Goal: Check status: Check status

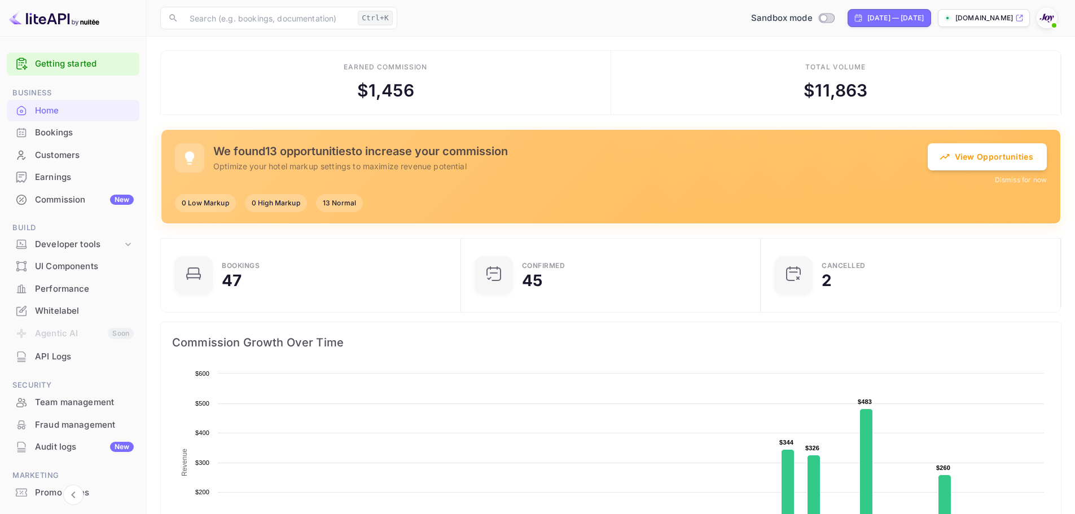
scroll to position [175, 284]
drag, startPoint x: 73, startPoint y: 131, endPoint x: 440, endPoint y: 212, distance: 376.1
click at [73, 131] on div "Bookings" at bounding box center [84, 132] width 99 height 13
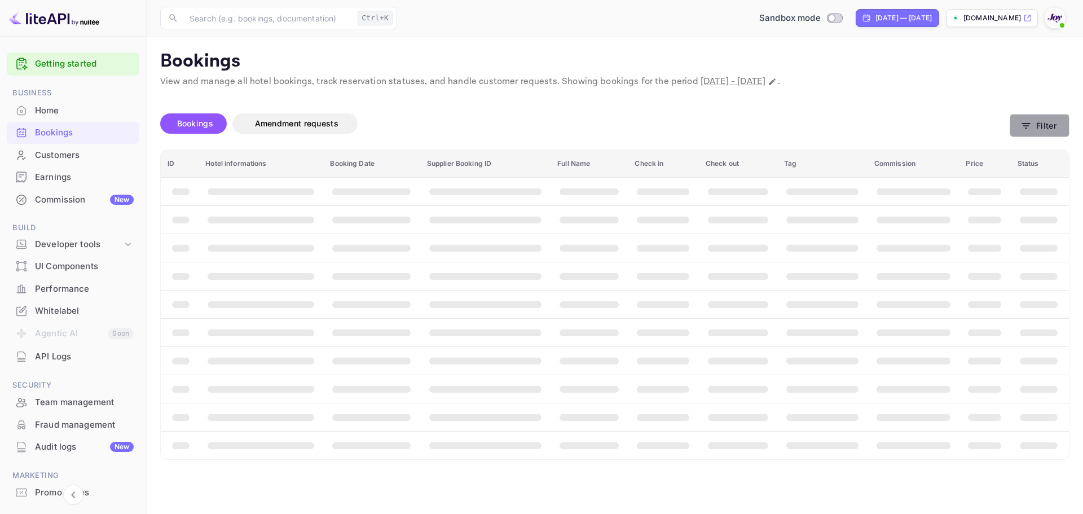
click at [1038, 126] on button "Filter" at bounding box center [1040, 125] width 60 height 23
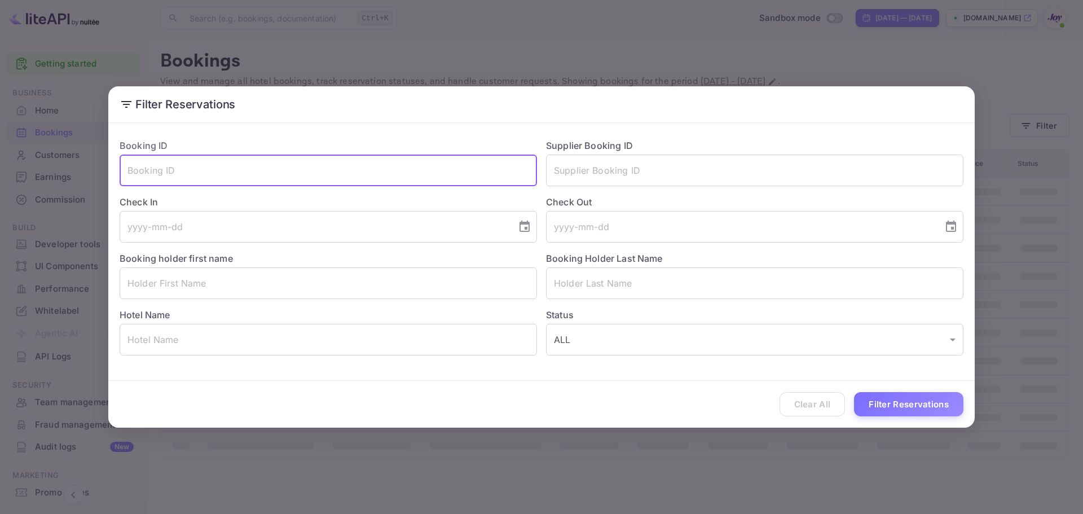
click at [177, 176] on input "text" at bounding box center [329, 171] width 418 height 32
paste input "id9106567"
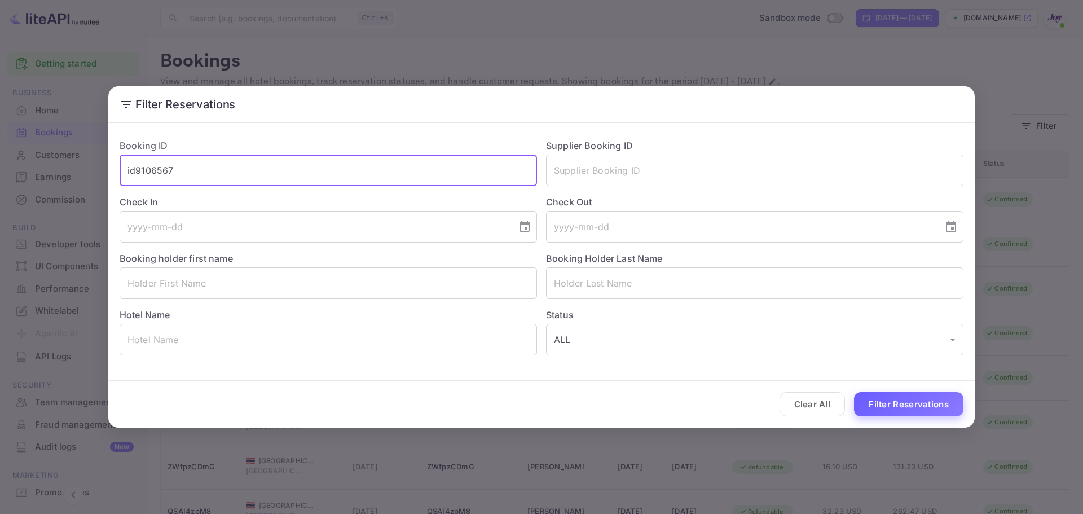
click at [929, 407] on button "Filter Reservations" at bounding box center [908, 404] width 109 height 24
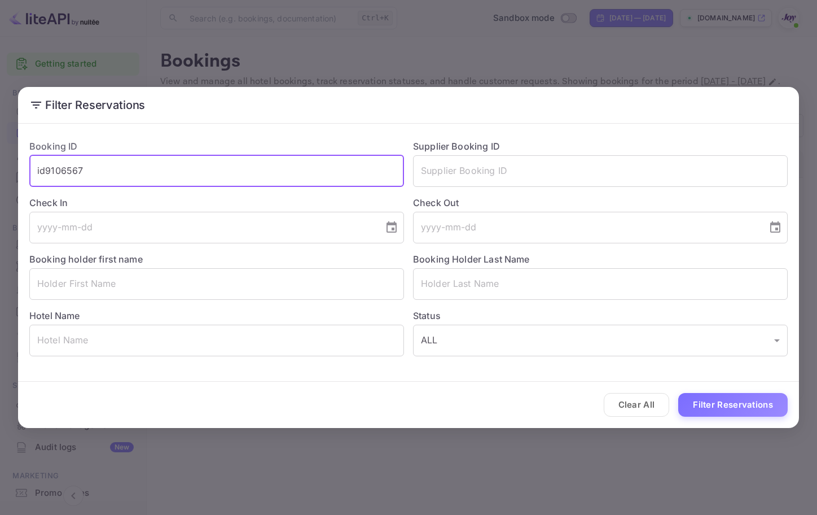
drag, startPoint x: 126, startPoint y: 164, endPoint x: -17, endPoint y: 163, distance: 143.3
click at [0, 163] on html "Getting started Business Home Bookings Customers Earnings Commission New Build …" at bounding box center [408, 257] width 817 height 515
paste input "pYjkYletn"
type input "pYjkYletn"
click at [731, 413] on button "Filter Reservations" at bounding box center [732, 405] width 109 height 24
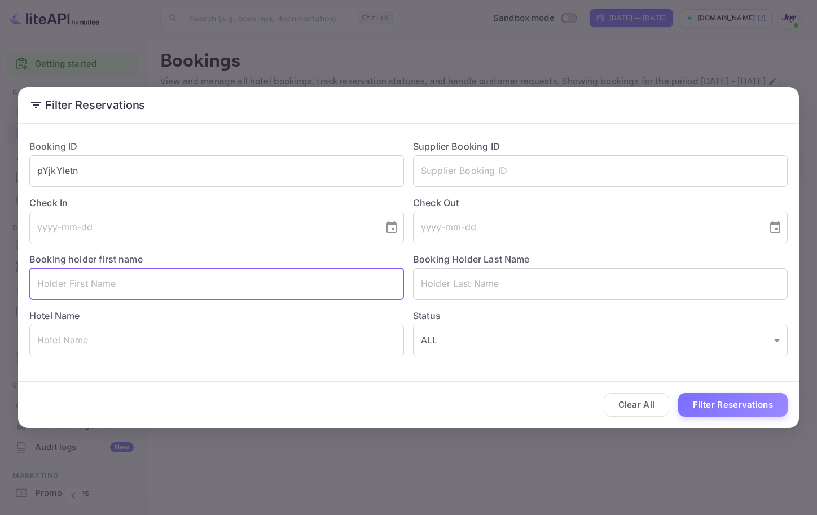
click at [109, 288] on input "text" at bounding box center [216, 284] width 375 height 32
paste input "Vivian Mazza"
drag, startPoint x: 115, startPoint y: 287, endPoint x: 69, endPoint y: 284, distance: 45.2
click at [69, 284] on input "Vivian Mazza" at bounding box center [216, 284] width 375 height 32
type input "Vivian"
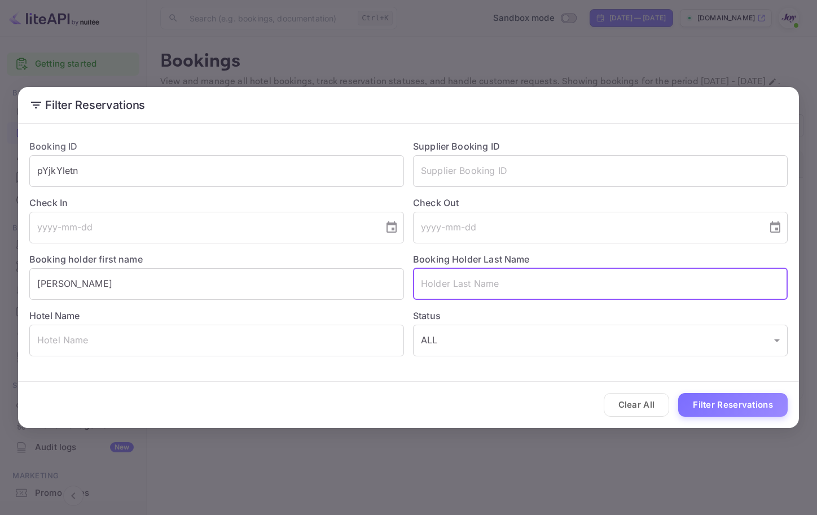
click at [487, 280] on input "text" at bounding box center [600, 284] width 375 height 32
paste input "Mazza"
type input "Mazza"
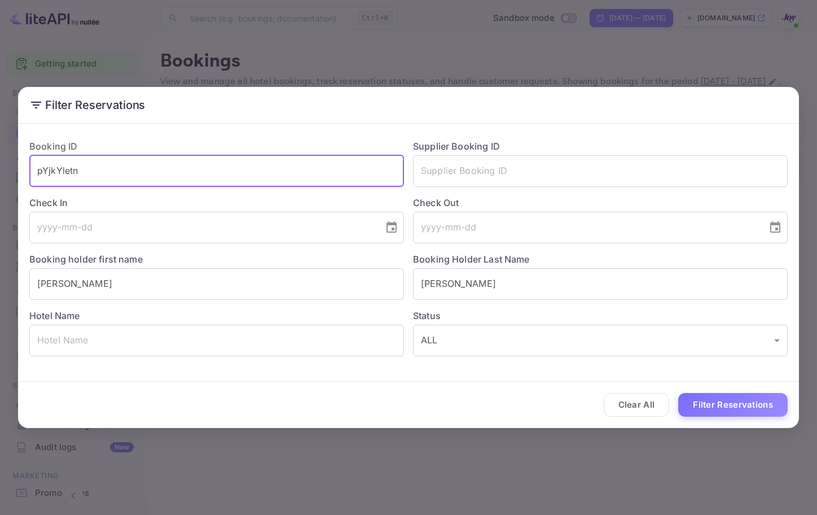
drag, startPoint x: 107, startPoint y: 173, endPoint x: -81, endPoint y: 172, distance: 187.9
click at [0, 172] on html "Getting started Business Home Bookings Customers Earnings Commission New Build …" at bounding box center [408, 257] width 817 height 515
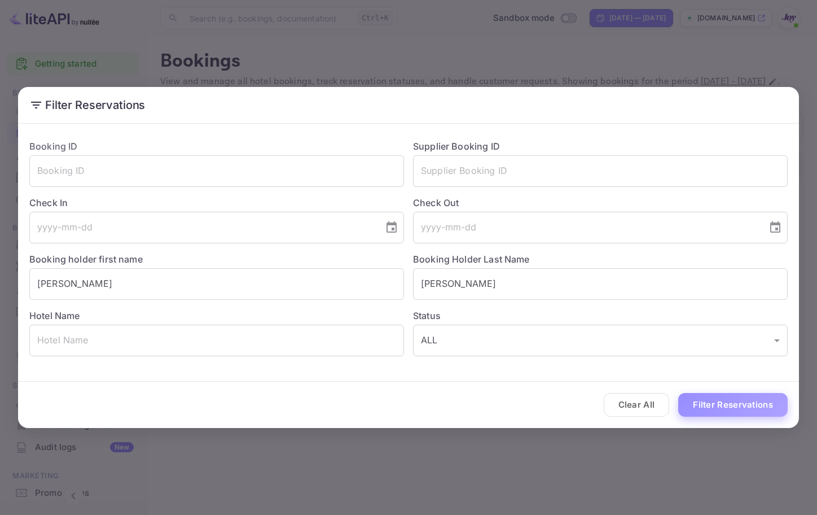
click at [748, 397] on button "Filter Reservations" at bounding box center [732, 405] width 109 height 24
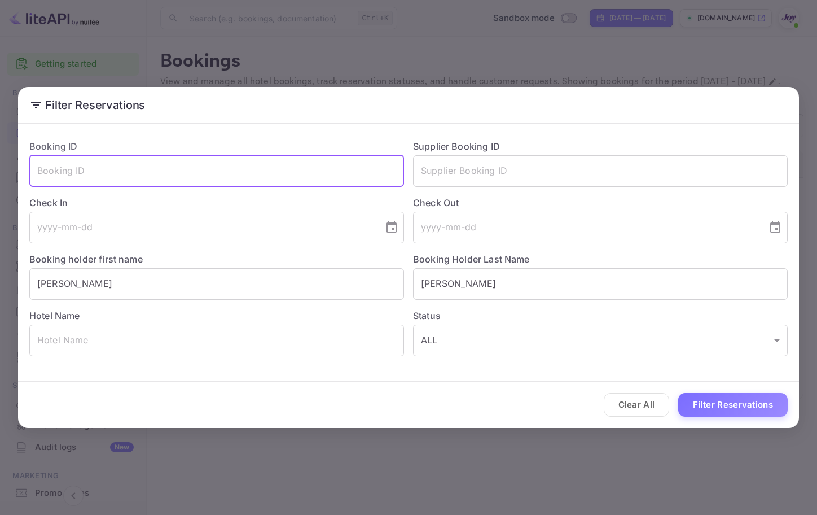
click at [138, 166] on input "text" at bounding box center [216, 171] width 375 height 32
paste input "VYeP2V0nK"
click at [740, 395] on button "Filter Reservations" at bounding box center [732, 405] width 109 height 24
drag, startPoint x: 142, startPoint y: 168, endPoint x: -14, endPoint y: 164, distance: 156.3
click at [0, 164] on html "Getting started Business Home Bookings Customers Earnings Commission New Build …" at bounding box center [408, 257] width 817 height 515
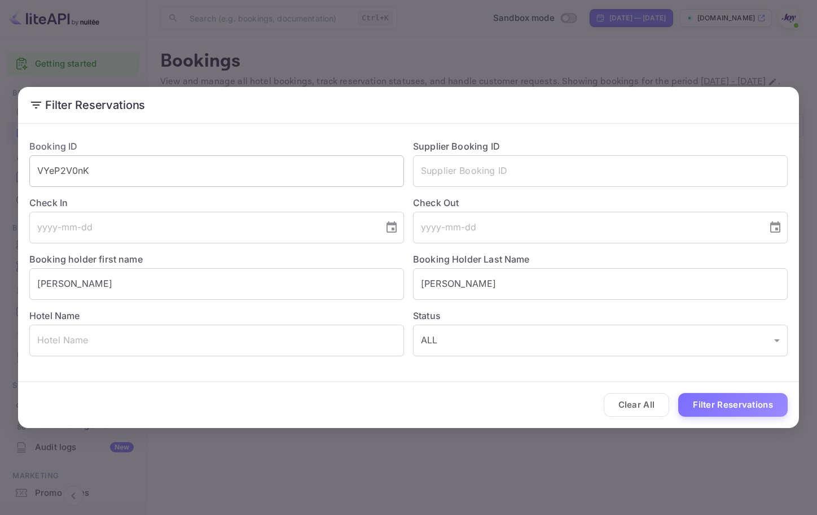
click at [100, 167] on input "VYeP2V0nK" at bounding box center [216, 171] width 375 height 32
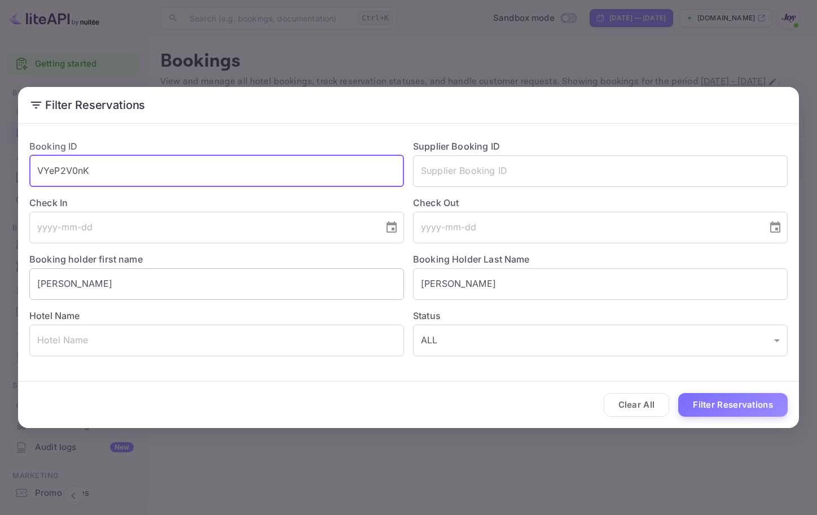
paste input "BK040474/1"
type input "BK040474/1"
click at [734, 404] on button "Filter Reservations" at bounding box center [732, 405] width 109 height 24
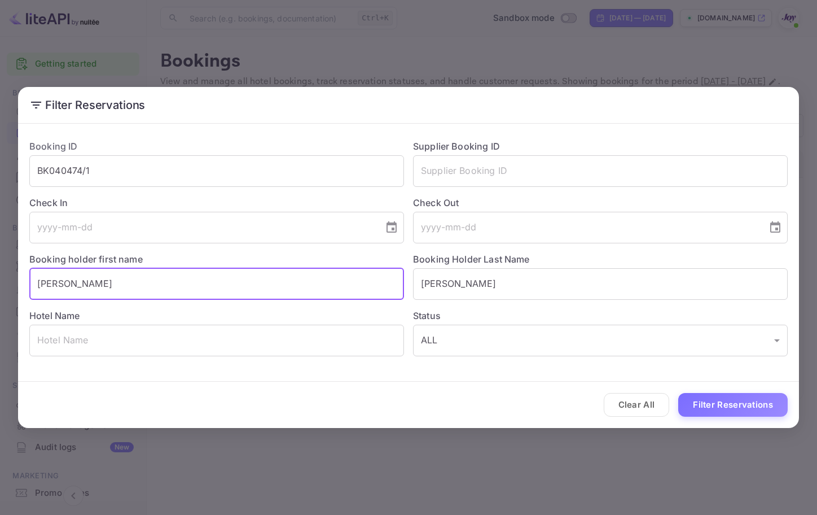
click at [85, 275] on input "Vivian" at bounding box center [216, 284] width 375 height 32
drag, startPoint x: 125, startPoint y: 288, endPoint x: -13, endPoint y: 271, distance: 139.3
click at [0, 271] on html "Getting started Business Home Bookings Customers Earnings Commission New Build …" at bounding box center [408, 257] width 817 height 515
paste input "Timo Willm"
drag, startPoint x: 99, startPoint y: 282, endPoint x: 62, endPoint y: 282, distance: 37.8
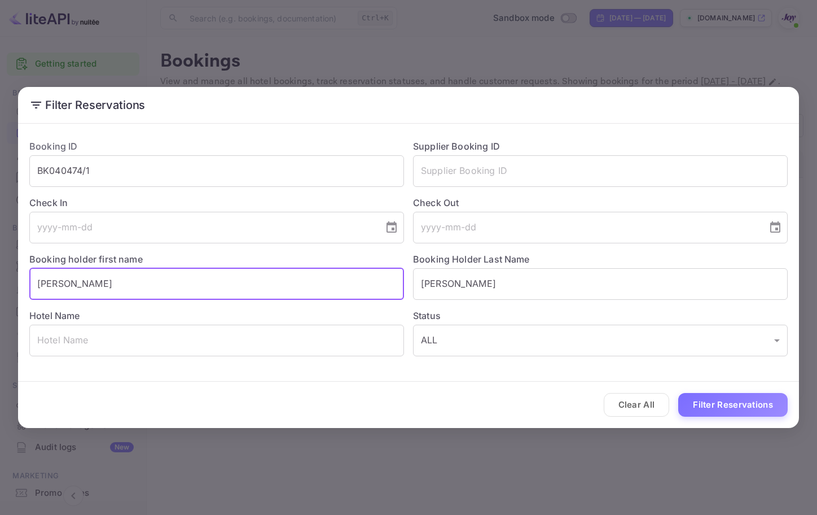
click at [62, 282] on input "[PERSON_NAME]" at bounding box center [216, 284] width 375 height 32
type input "[PERSON_NAME]"
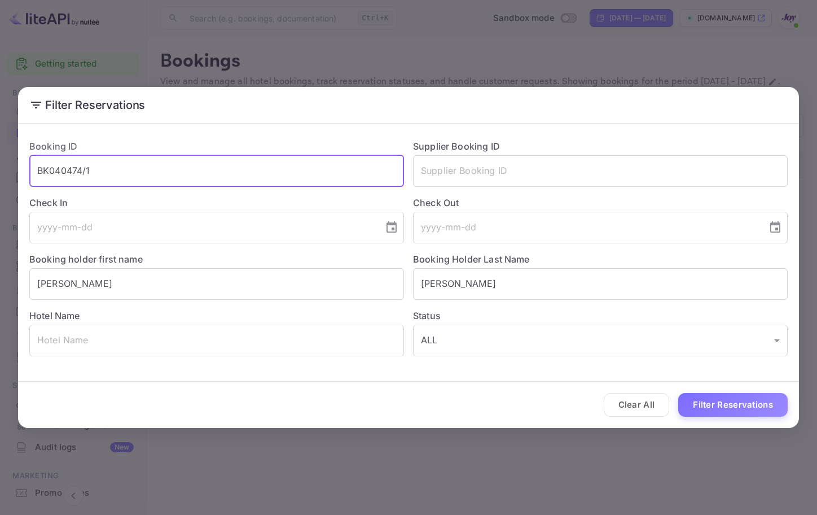
drag, startPoint x: 108, startPoint y: 169, endPoint x: -39, endPoint y: 159, distance: 148.2
click at [0, 159] on html "Getting started Business Home Bookings Customers Earnings Commission New Build …" at bounding box center [408, 257] width 817 height 515
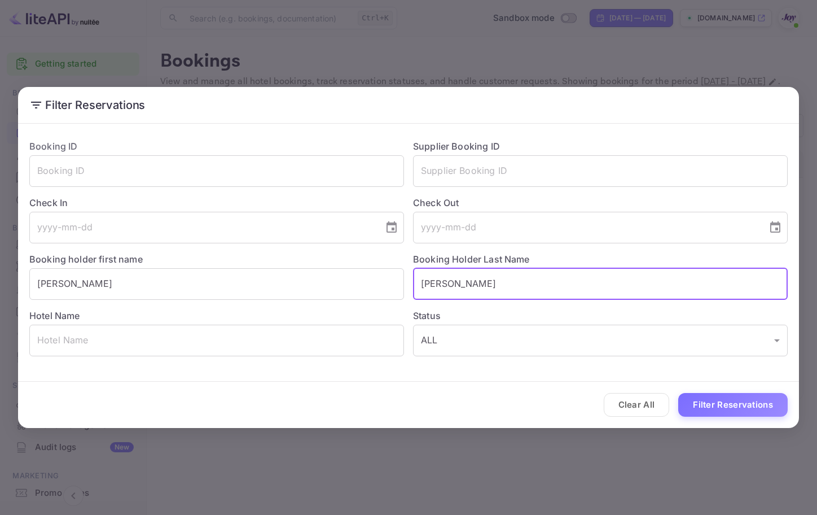
click at [463, 288] on input "Mazza" at bounding box center [600, 284] width 375 height 32
paste input "[PERSON_NAME]"
type input "[PERSON_NAME]"
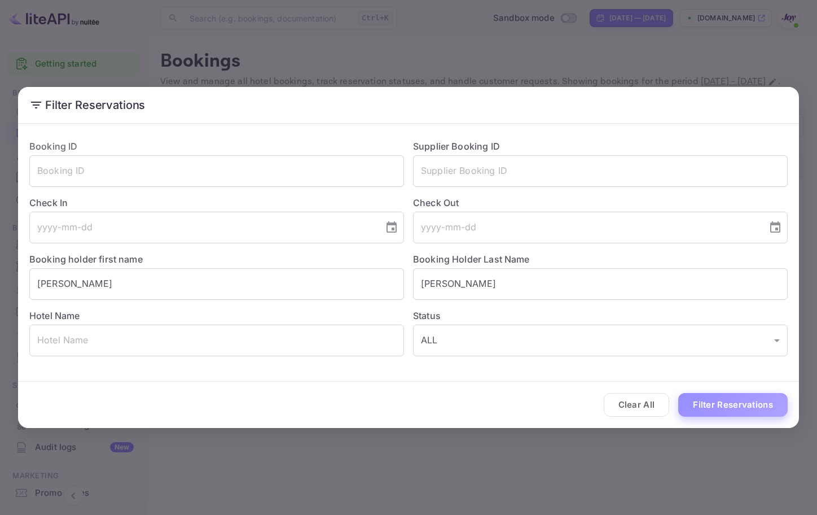
click at [740, 412] on button "Filter Reservations" at bounding box center [732, 405] width 109 height 24
click at [346, 57] on div "Filter Reservations Booking ID ​ Supplier Booking ID ​ Check In ​ Check Out ​ B…" at bounding box center [408, 257] width 817 height 515
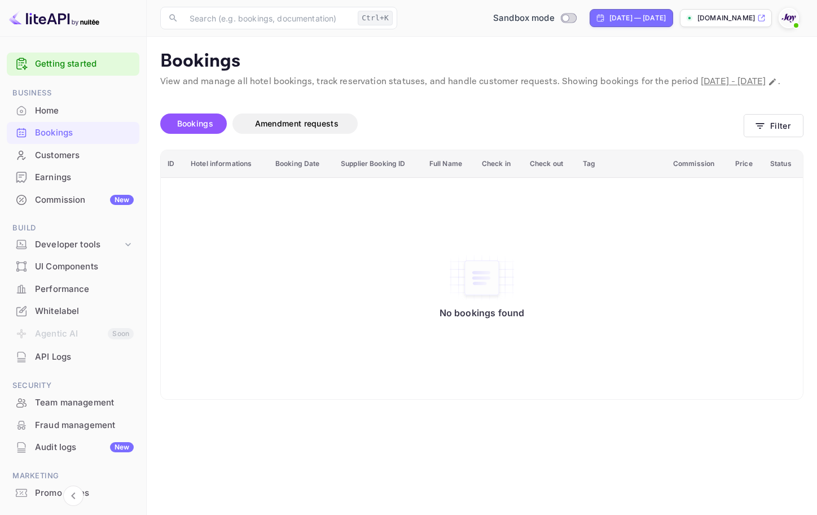
click at [75, 317] on div "Whitelabel" at bounding box center [84, 311] width 99 height 13
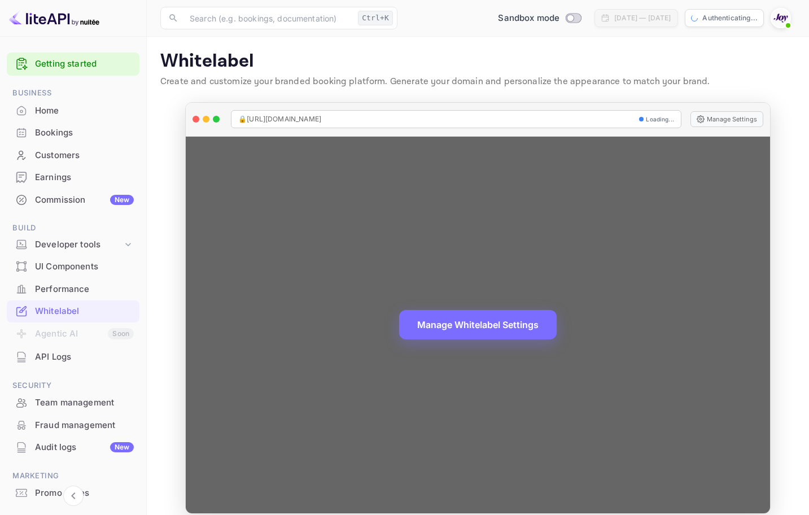
click at [478, 326] on button "Manage Whitelabel Settings" at bounding box center [477, 324] width 157 height 29
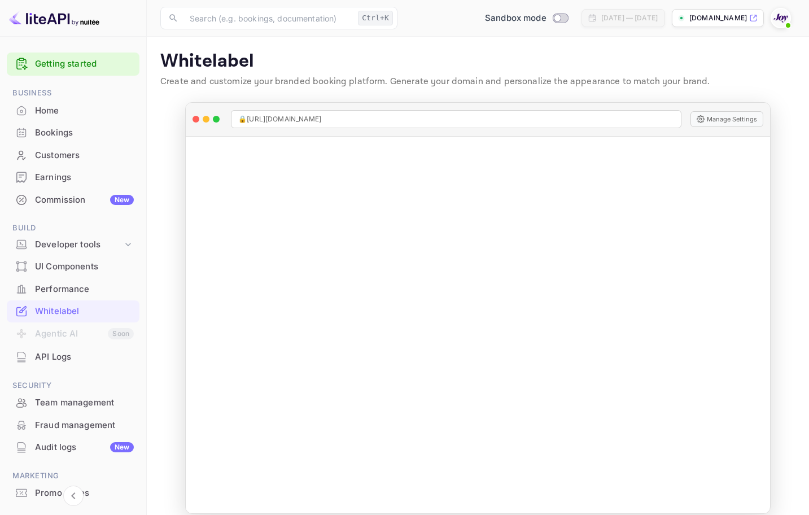
click at [616, 22] on div "Sep 16, 2025 — Oct 16, 2025" at bounding box center [629, 18] width 56 height 10
click at [606, 23] on div "Sep 16, 2025 — Oct 16, 2025" at bounding box center [629, 18] width 56 height 10
click at [546, 15] on input "Switch to Production mode" at bounding box center [557, 17] width 23 height 7
checkbox input "true"
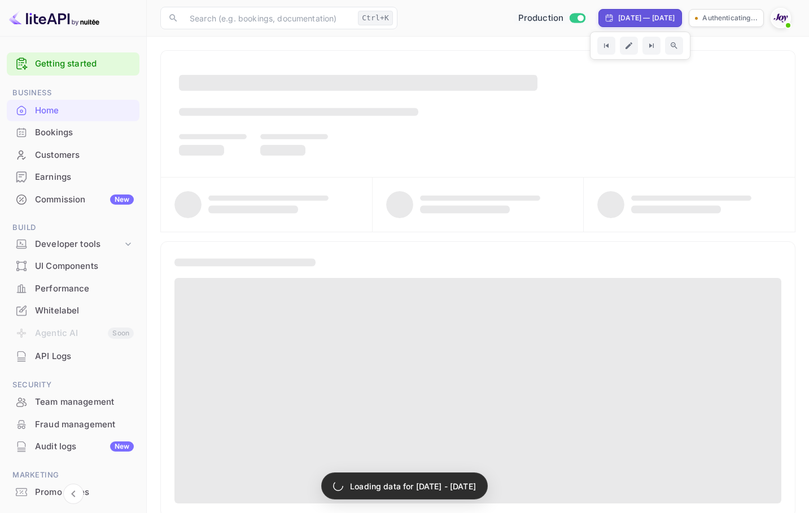
click at [618, 15] on div "Sep 16, 2025 — Oct 16, 2025" at bounding box center [646, 18] width 56 height 10
select select "8"
select select "2025"
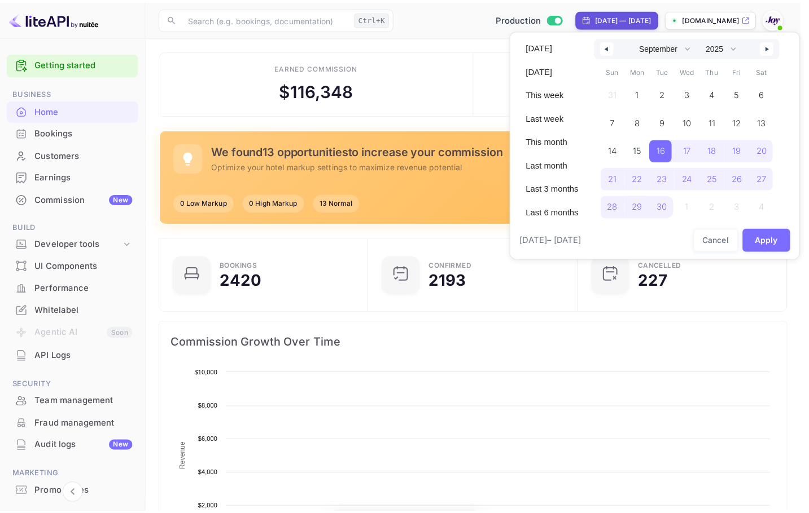
scroll to position [175, 196]
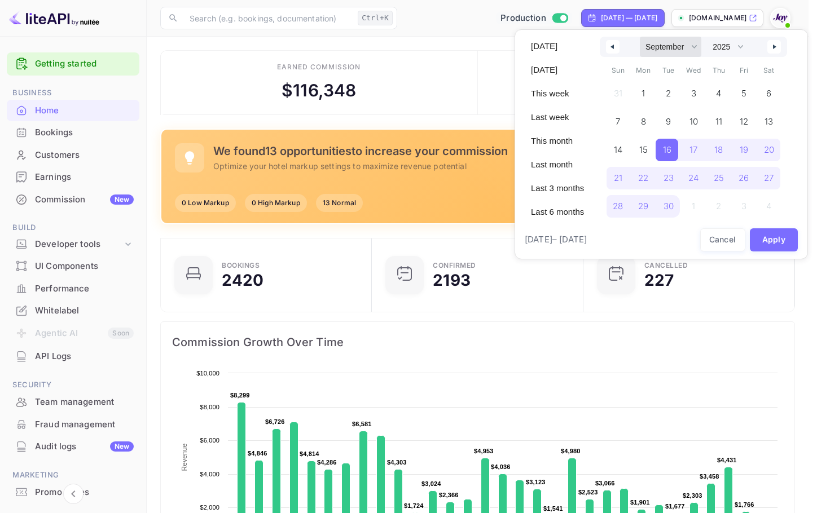
click at [692, 43] on select "January February March April May June July August September October November De…" at bounding box center [671, 47] width 62 height 20
select select "0"
click at [640, 37] on select "January February March April May June July August September October November De…" at bounding box center [671, 47] width 62 height 20
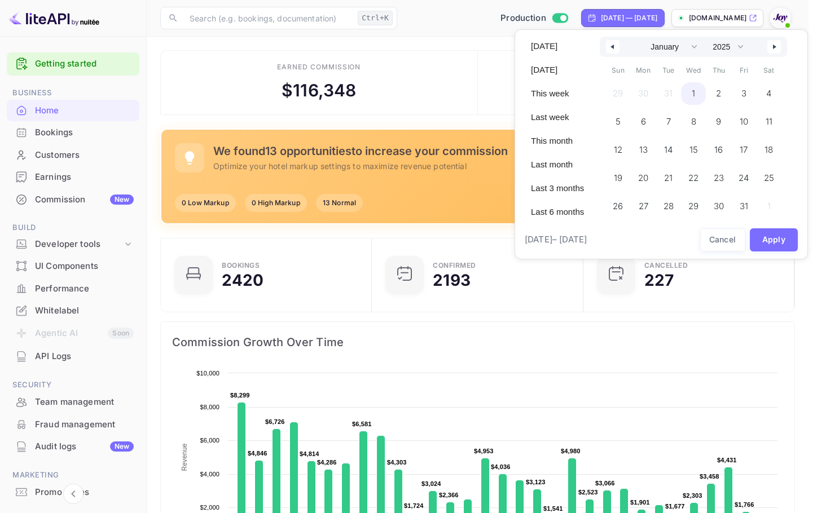
click at [697, 96] on span "1" at bounding box center [693, 93] width 25 height 23
click at [741, 47] on select "2030 2029 2028 2027 2026 2025 2024 2023 2022 2021 2020 2019 2018 2017 2016 2015…" at bounding box center [727, 47] width 41 height 20
click at [707, 37] on select "2030 2029 2028 2027 2026 2025 2024 2023 2022 2021 2020 2019 2018 2017 2016 2015…" at bounding box center [727, 47] width 41 height 20
drag, startPoint x: 721, startPoint y: 91, endPoint x: 727, endPoint y: 221, distance: 129.3
click at [722, 94] on span "1" at bounding box center [717, 93] width 23 height 23
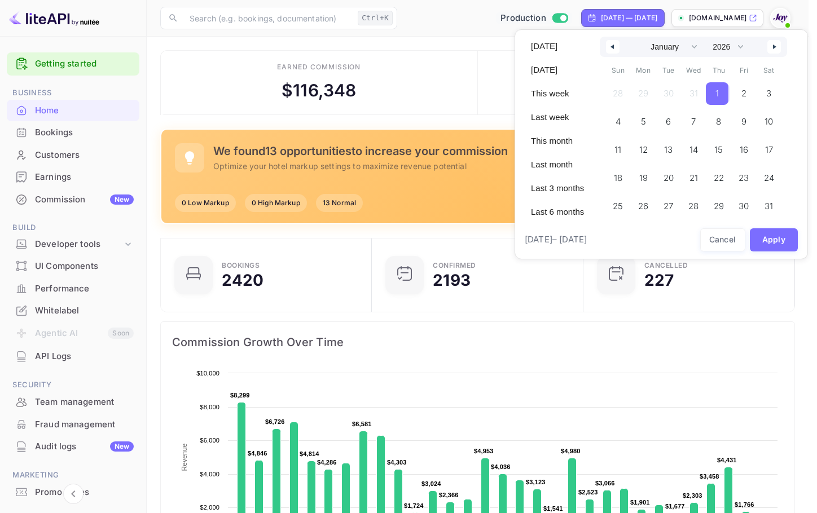
select select "2025"
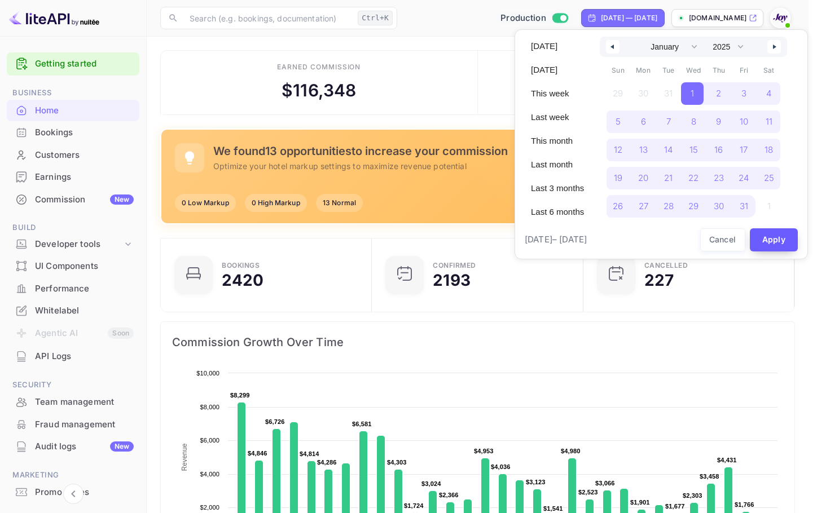
drag, startPoint x: 767, startPoint y: 244, endPoint x: 773, endPoint y: 243, distance: 5.7
click at [769, 244] on button "Apply" at bounding box center [774, 240] width 49 height 23
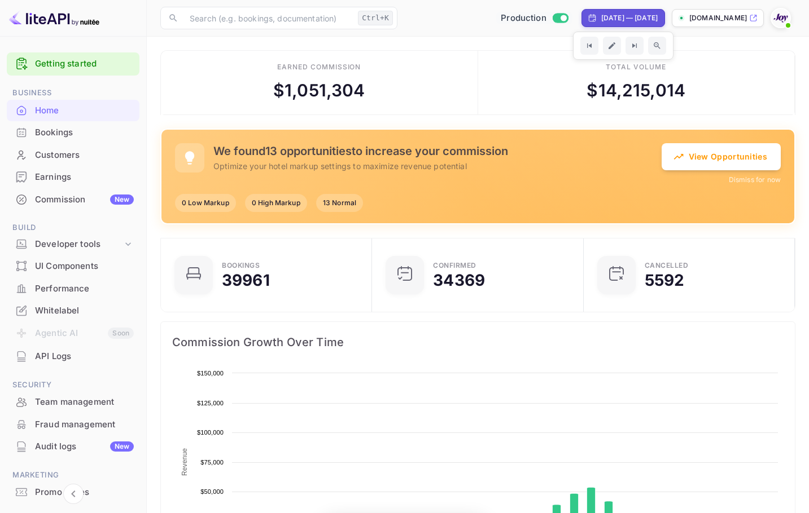
click at [64, 133] on div "Bookings" at bounding box center [84, 132] width 99 height 13
click at [690, 71] on div "Total volume $ 14,215,014" at bounding box center [636, 83] width 317 height 64
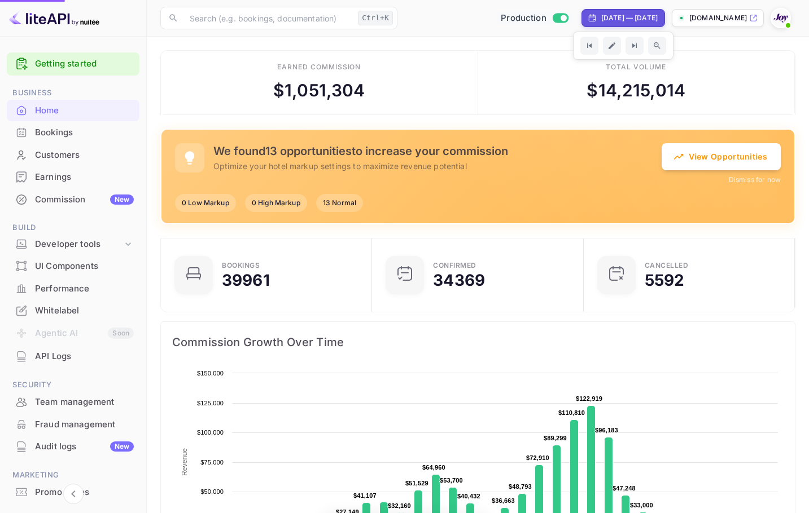
click at [47, 131] on div "Bookings" at bounding box center [84, 132] width 99 height 13
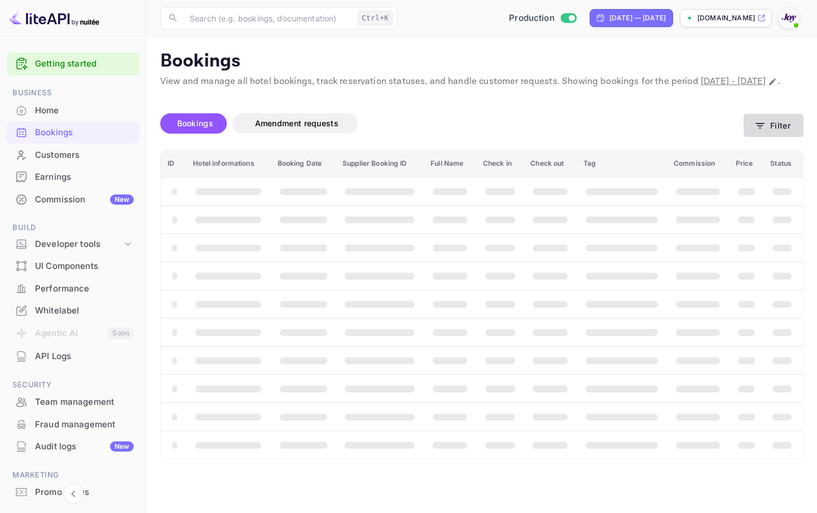
click at [784, 137] on button "Filter" at bounding box center [774, 125] width 60 height 23
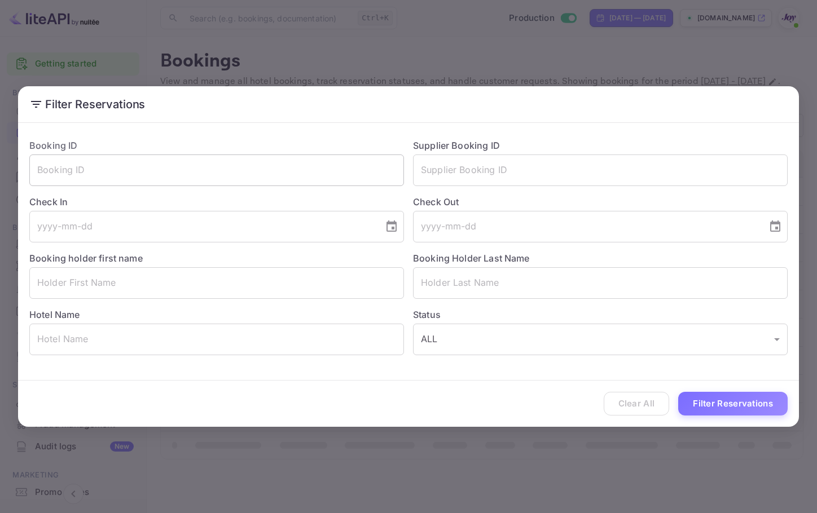
click at [137, 171] on input "text" at bounding box center [216, 171] width 375 height 32
paste input "VYeP2V0nK"
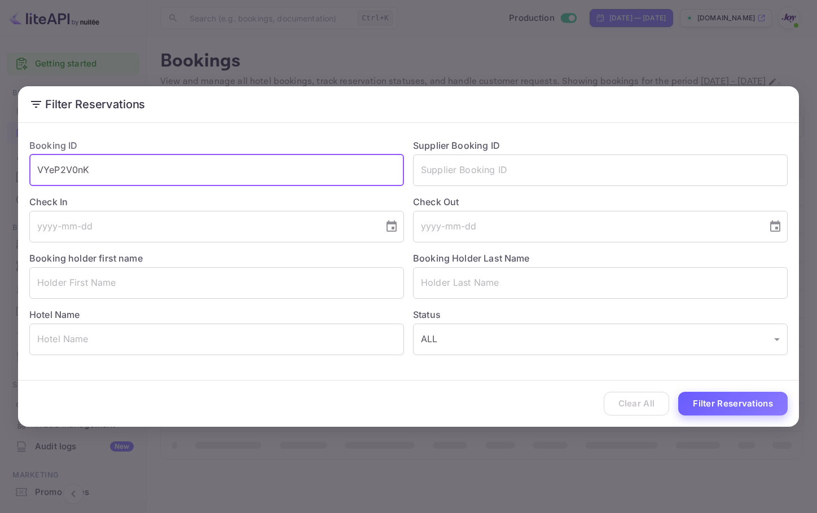
type input "VYeP2V0nK"
click at [734, 405] on button "Filter Reservations" at bounding box center [732, 404] width 109 height 24
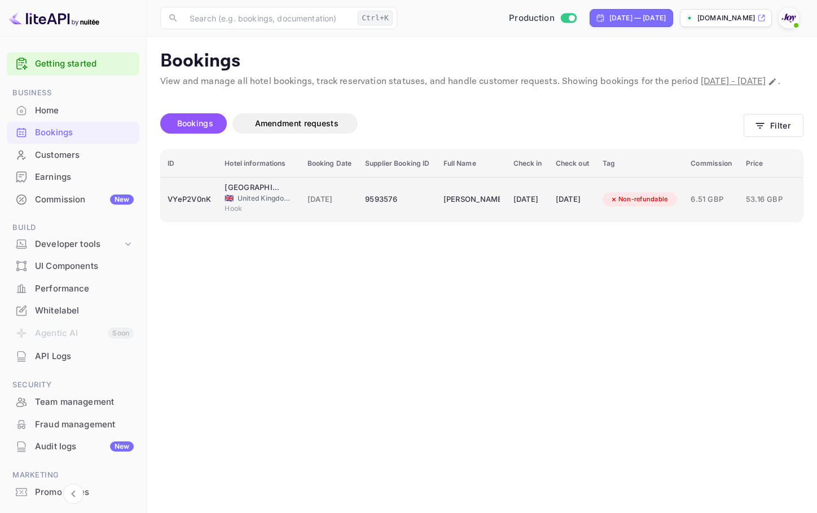
click at [397, 209] on div "9593576" at bounding box center [397, 200] width 64 height 18
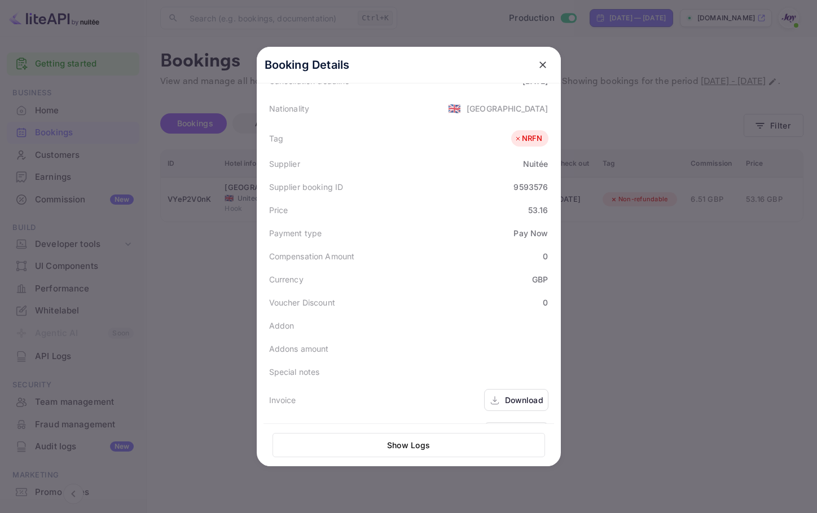
scroll to position [338, 0]
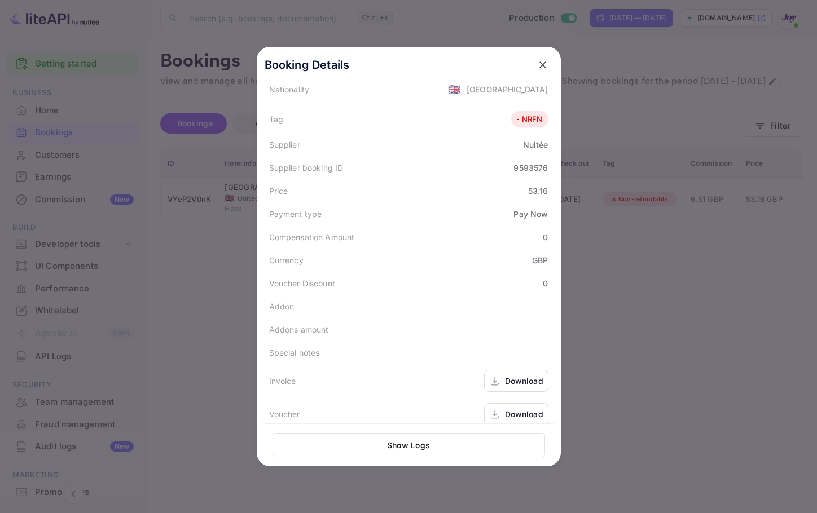
click at [505, 409] on div "Download" at bounding box center [524, 415] width 38 height 12
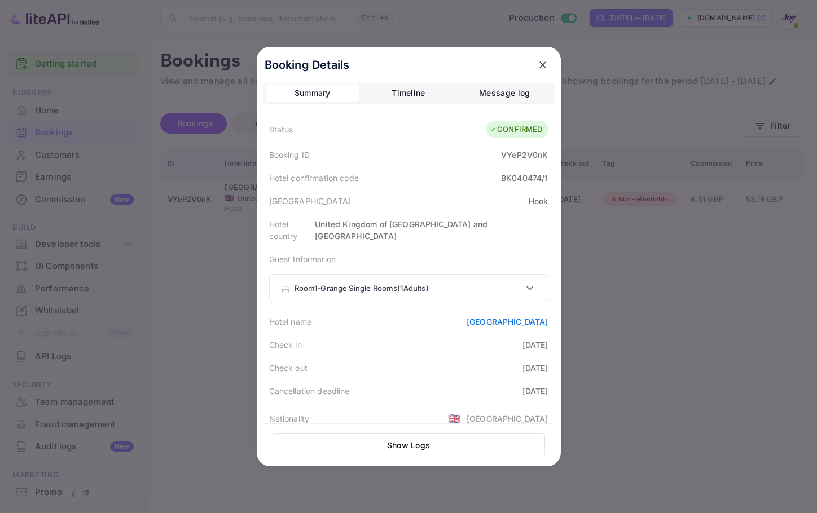
scroll to position [0, 0]
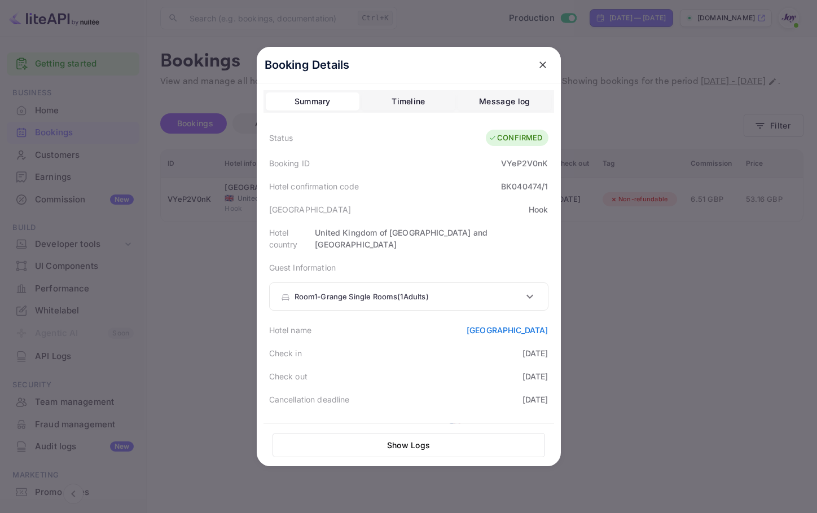
drag, startPoint x: 258, startPoint y: 338, endPoint x: 309, endPoint y: 371, distance: 60.4
click at [548, 359] on div "Booking Details Summary Timeline Message log Status CONFIRMED Booking ID VYeP2V…" at bounding box center [409, 257] width 304 height 420
copy div "Check in [DATE] Check out [DATE]"
click at [697, 328] on div at bounding box center [408, 256] width 817 height 513
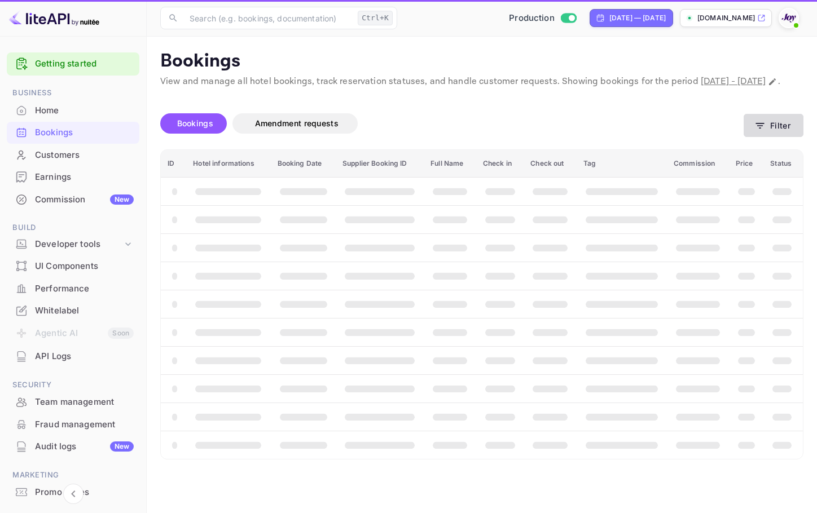
click at [772, 137] on button "Filter" at bounding box center [774, 125] width 60 height 23
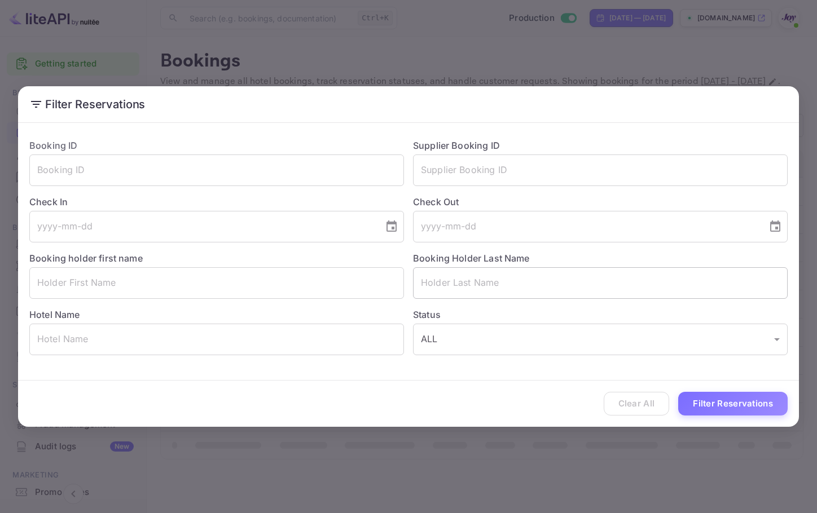
click at [537, 169] on input "text" at bounding box center [600, 171] width 375 height 32
paste input "9748158"
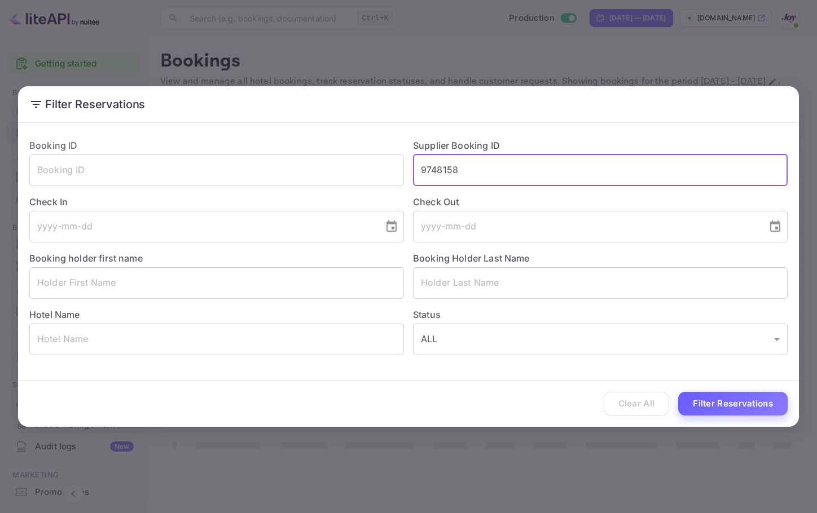
type input "9748158"
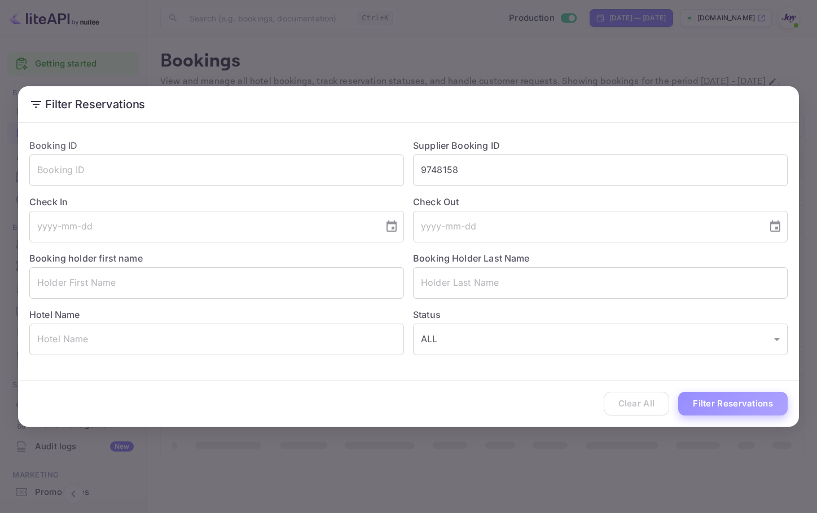
click at [749, 406] on button "Filter Reservations" at bounding box center [732, 404] width 109 height 24
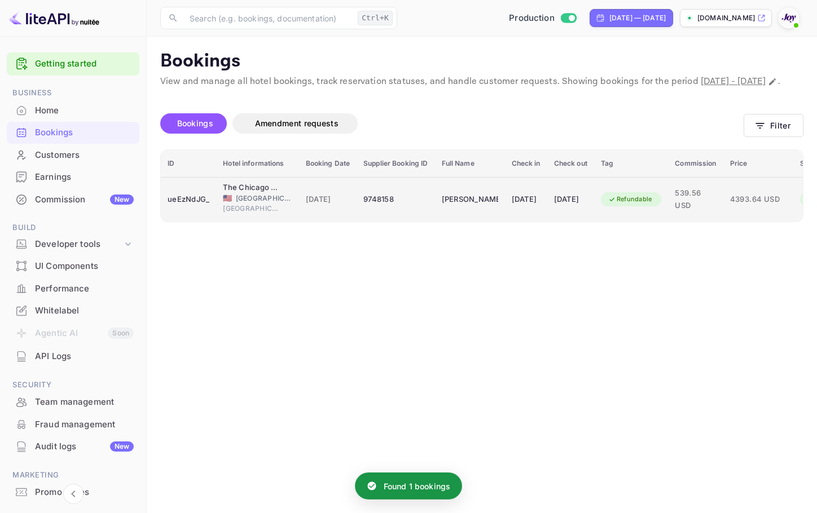
click at [366, 209] on div "9748158" at bounding box center [395, 200] width 64 height 18
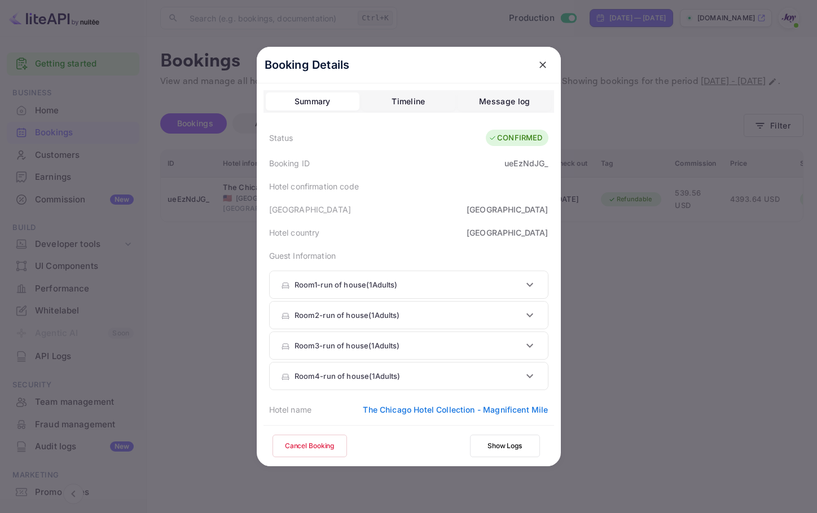
click at [423, 277] on div "Room 1 - run of house ( 1 Adults )" at bounding box center [409, 284] width 278 height 27
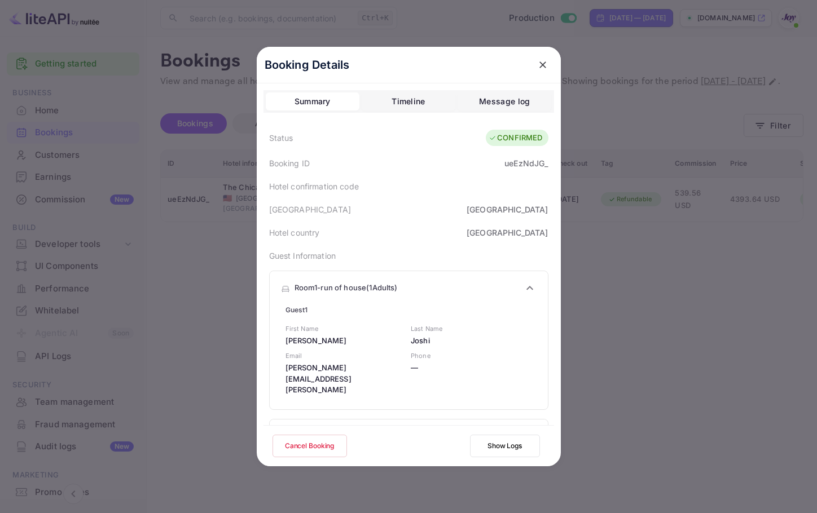
click at [415, 280] on div "Room 1 - run of house ( 1 Adults )" at bounding box center [409, 288] width 278 height 34
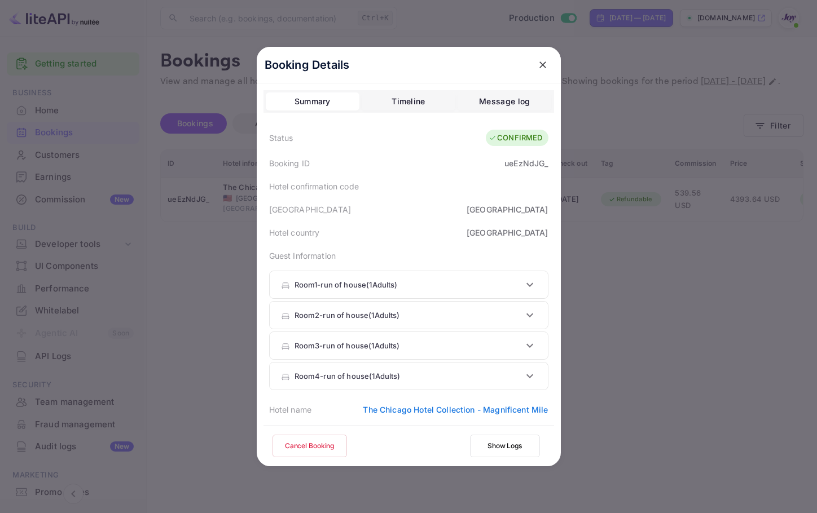
click at [539, 64] on icon "close" at bounding box center [542, 65] width 7 height 7
